Goal: Transaction & Acquisition: Obtain resource

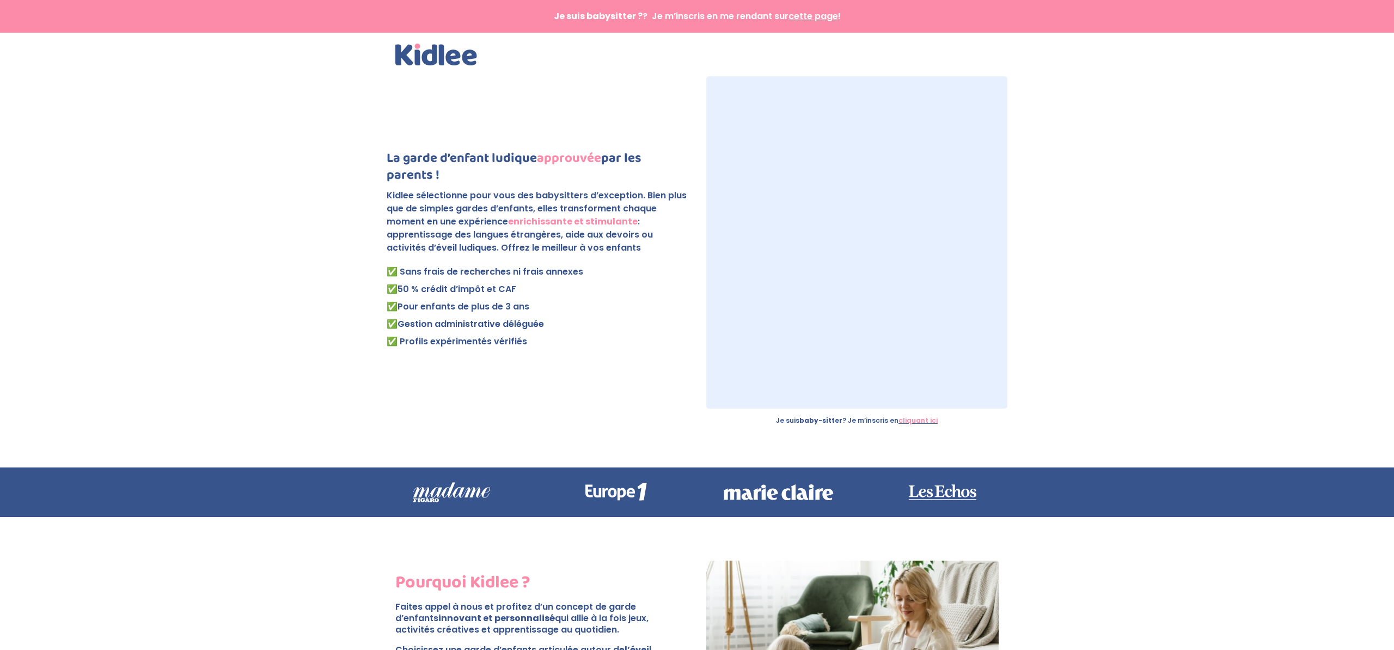
click at [461, 159] on h1 "La garde d’enfant ludique approuvée par les parents !" at bounding box center [537, 169] width 301 height 39
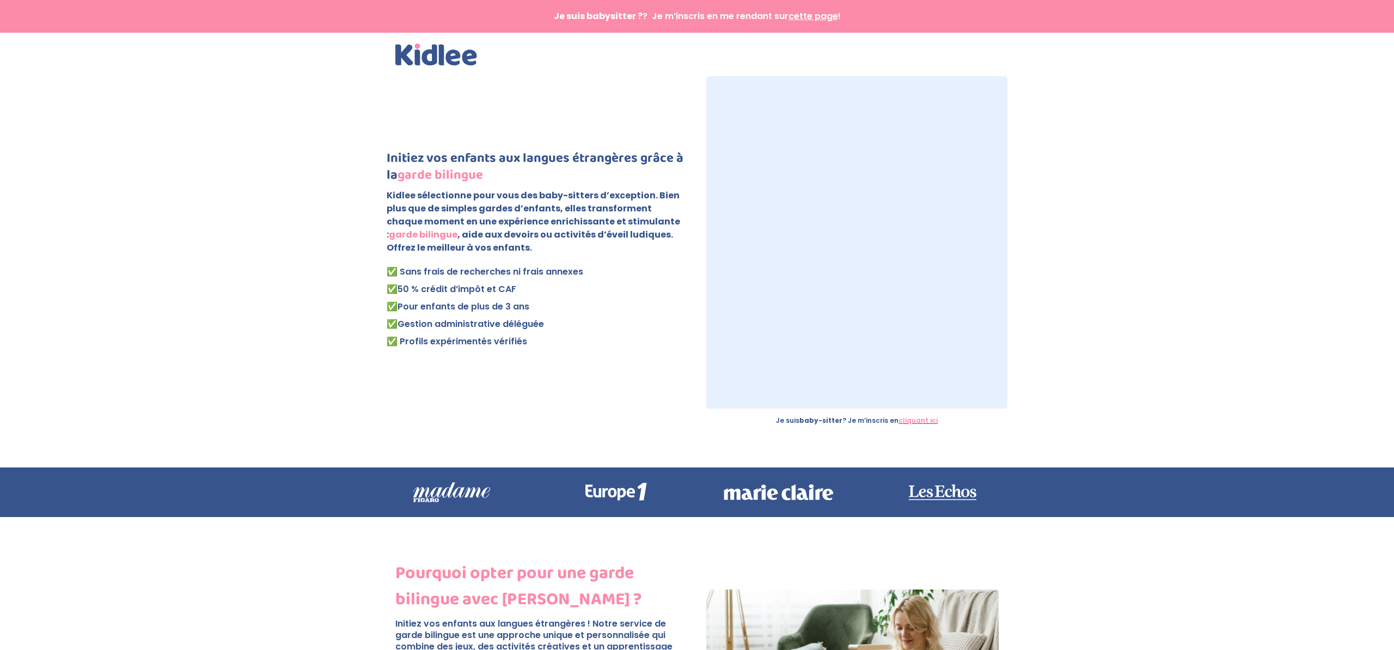
click at [495, 248] on p "Kidlee sélectionne pour vous des baby-sitters d’exception. Bien plus que de sim…" at bounding box center [537, 226] width 301 height 74
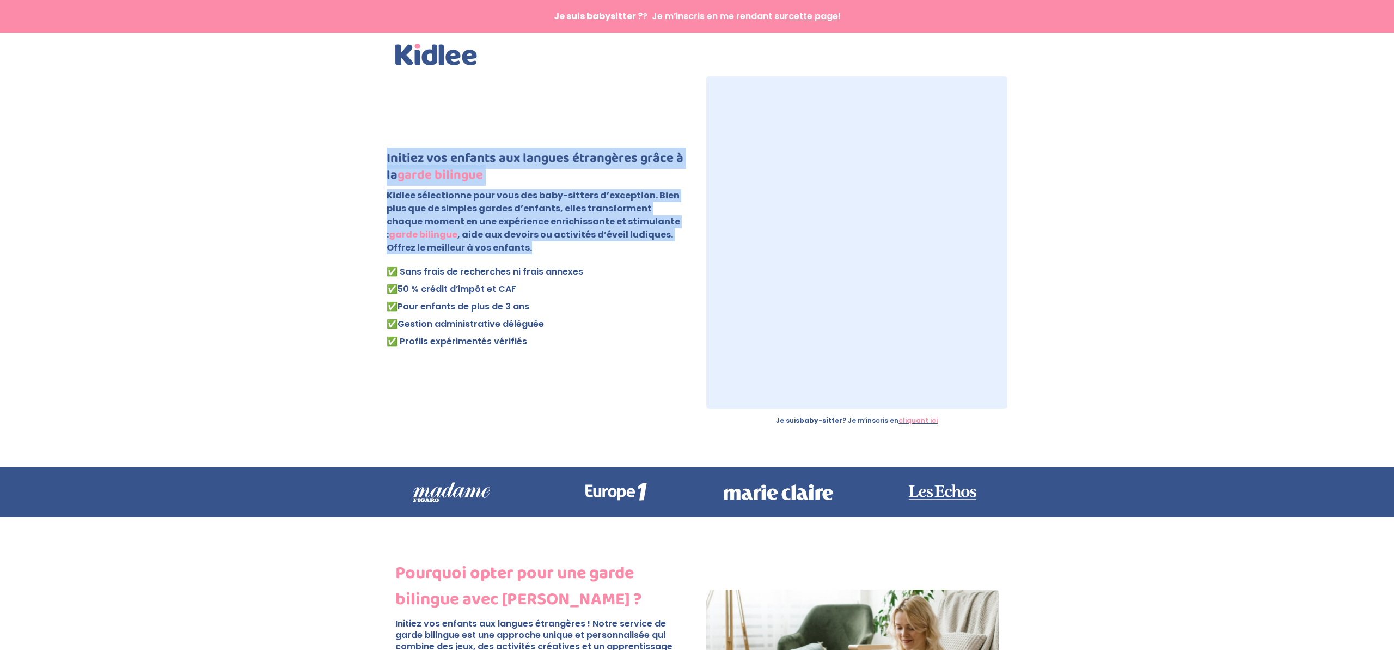
drag, startPoint x: 447, startPoint y: 217, endPoint x: 372, endPoint y: 164, distance: 91.4
